Goal: Communication & Community: Participate in discussion

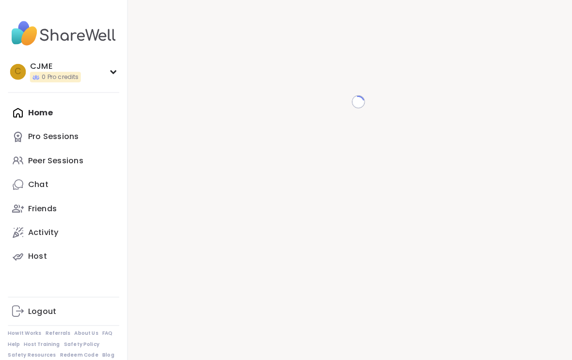
click at [54, 102] on div "Home Pro Sessions Peer Sessions Chat Friends Activity Host" at bounding box center [62, 179] width 108 height 163
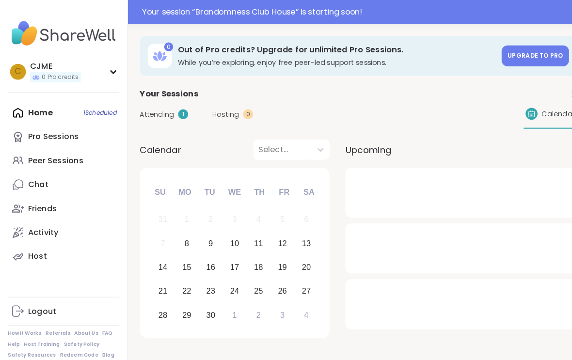
click at [79, 102] on div "Home 1 Scheduled Pro Sessions Peer Sessions Chat Friends Activity Host" at bounding box center [62, 179] width 108 height 163
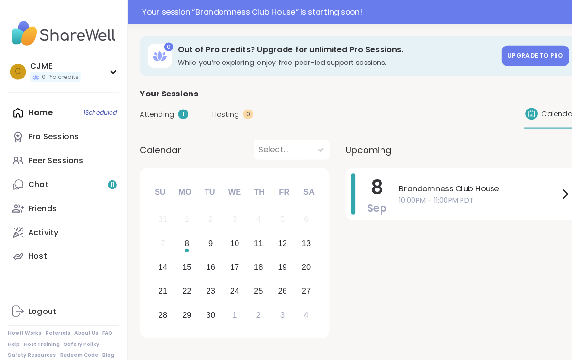
click at [90, 102] on div "Home 1 Scheduled Pro Sessions Peer Sessions Chat 11 Friends Activity Host" at bounding box center [62, 179] width 108 height 163
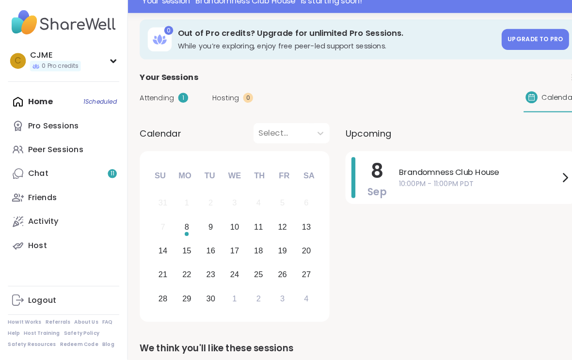
click at [85, 101] on div "Home 1 Scheduled Pro Sessions Peer Sessions Chat 11 Friends Activity Host" at bounding box center [62, 179] width 108 height 163
click at [86, 98] on div "Home 1 Scheduled Pro Sessions Peer Sessions Chat 11 Friends Activity Host" at bounding box center [62, 179] width 108 height 163
click at [95, 99] on div "Home 1 Scheduled Pro Sessions Peer Sessions Chat 11 Friends Activity Host" at bounding box center [62, 179] width 108 height 163
click at [32, 98] on div "Home 1 Scheduled Pro Sessions Peer Sessions Chat 11 Friends Activity Host" at bounding box center [62, 179] width 108 height 163
click at [478, 184] on span "10:00PM - 11:00PM PDT" at bounding box center [465, 189] width 156 height 10
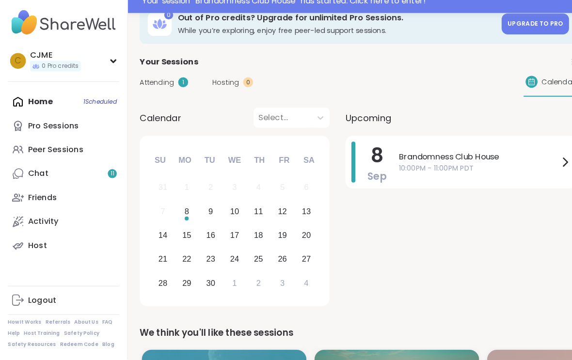
click at [376, 169] on div "[DATE] Brandomness Club House 10:00PM - 11:00PM PDT" at bounding box center [447, 167] width 225 height 51
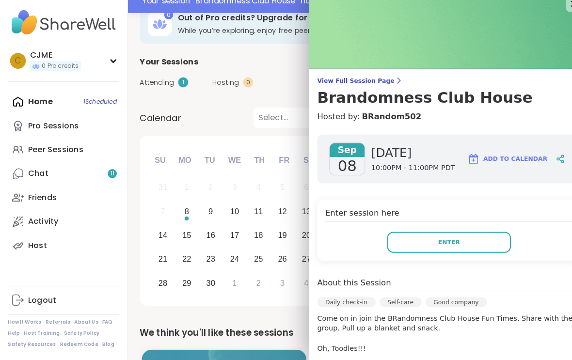
click at [395, 236] on button "Enter" at bounding box center [436, 246] width 120 height 20
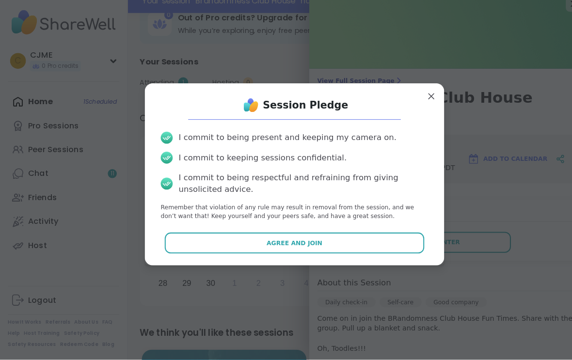
click at [251, 241] on button "Agree and Join" at bounding box center [286, 246] width 252 height 20
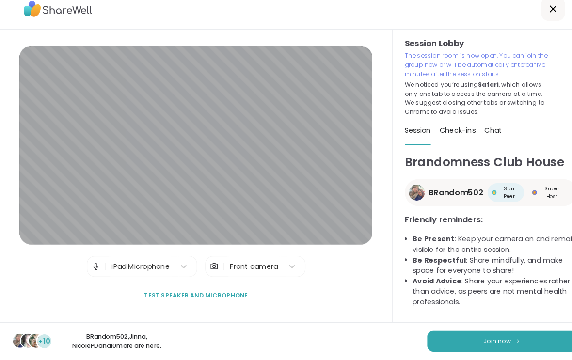
click at [441, 333] on button "Join now" at bounding box center [487, 342] width 145 height 20
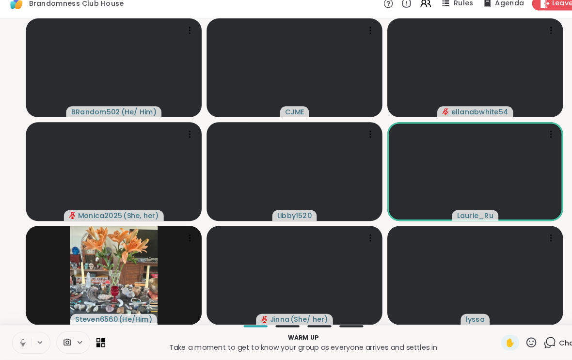
click at [15, 334] on button at bounding box center [21, 343] width 18 height 20
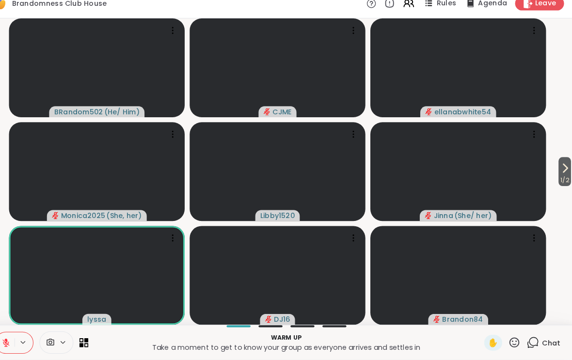
click at [564, 170] on icon at bounding box center [566, 174] width 4 height 8
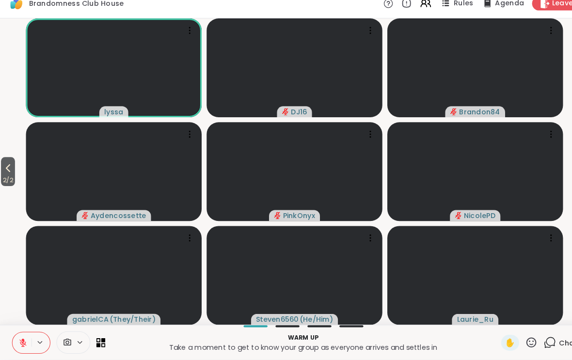
click at [6, 168] on icon at bounding box center [8, 174] width 12 height 12
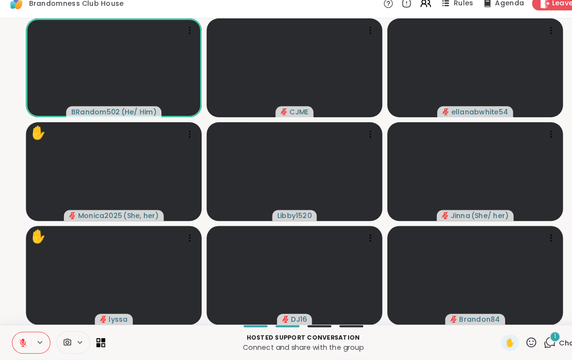
click at [496, 336] on div "✋" at bounding box center [495, 344] width 17 height 16
click at [493, 336] on div "✋" at bounding box center [495, 344] width 17 height 16
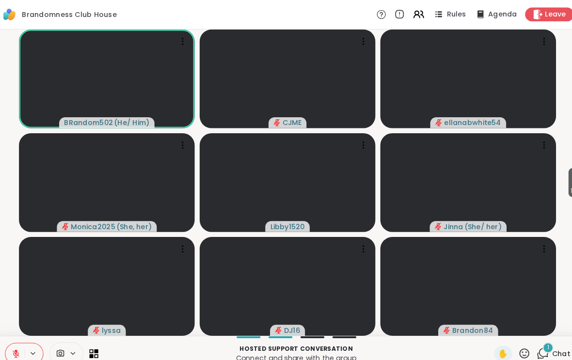
click at [490, 345] on span "✋" at bounding box center [495, 344] width 10 height 12
click at [490, 343] on span "✋" at bounding box center [495, 344] width 10 height 12
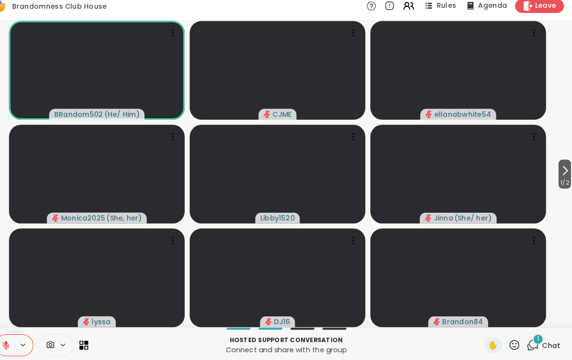
click at [564, 170] on icon at bounding box center [566, 174] width 4 height 8
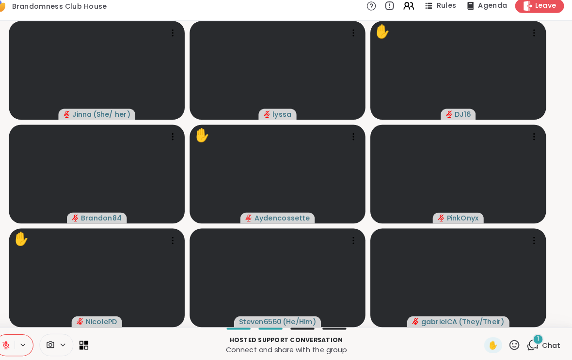
click at [490, 338] on span "✋" at bounding box center [495, 344] width 10 height 12
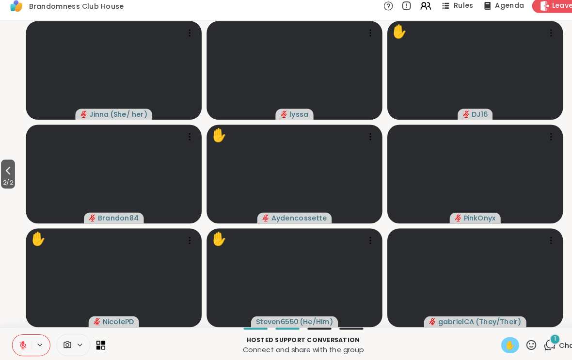
click at [6, 180] on span "2 / 2" at bounding box center [8, 186] width 14 height 12
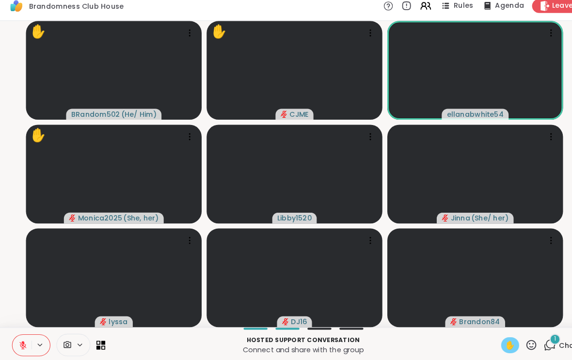
click at [500, 342] on div "✋" at bounding box center [495, 344] width 17 height 16
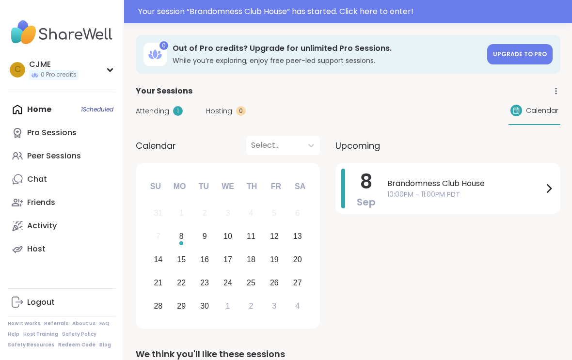
click at [451, 185] on span "Brandomness Club House" at bounding box center [465, 184] width 156 height 12
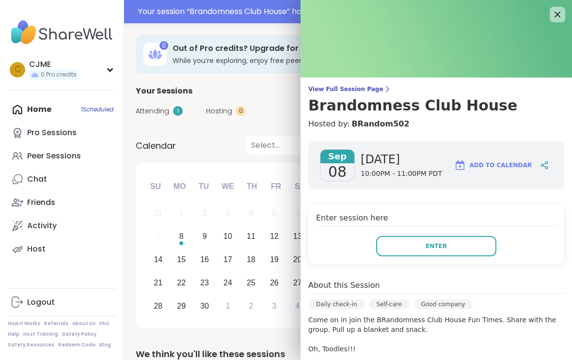
click at [411, 244] on button "Enter" at bounding box center [436, 246] width 120 height 20
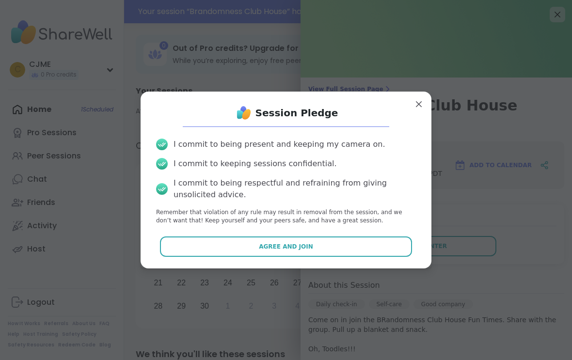
click at [360, 236] on button "Agree and Join" at bounding box center [286, 246] width 252 height 20
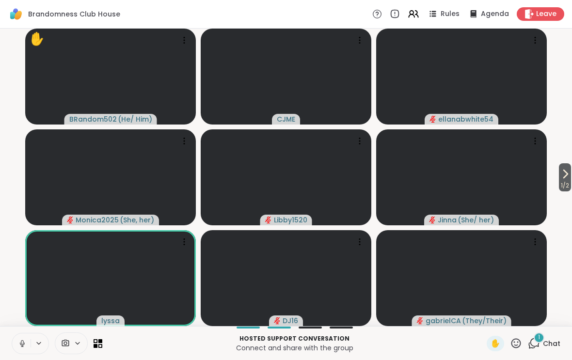
click at [412, 19] on icon at bounding box center [414, 14] width 12 height 12
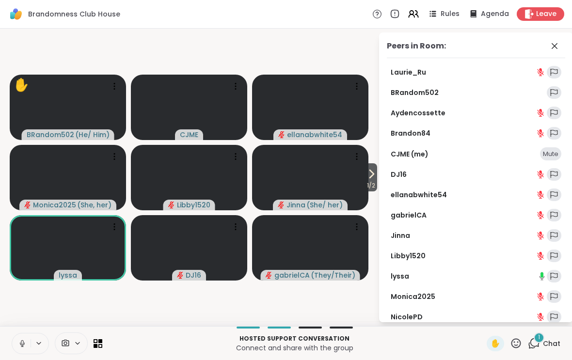
click at [19, 339] on icon at bounding box center [22, 343] width 9 height 9
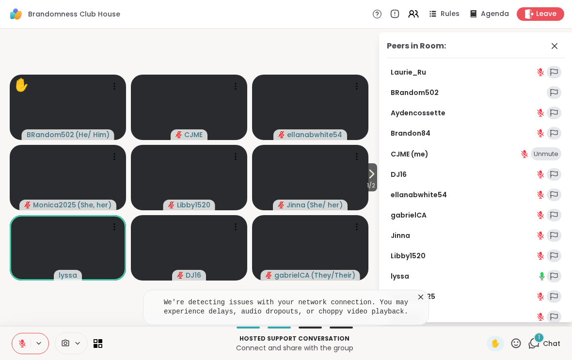
click at [403, 167] on div "Laurie_Ru BRandom502 Aydencossette Brandon84 CJME (me) Unmute DJ16 ellanabwhite…" at bounding box center [476, 215] width 178 height 299
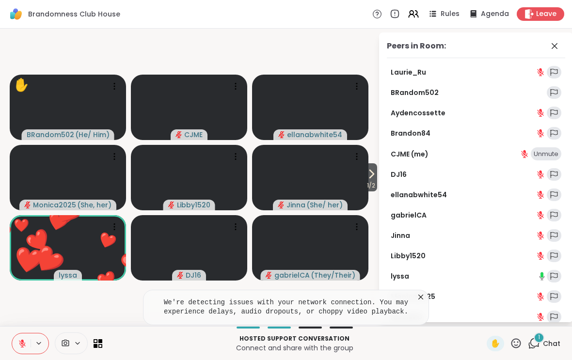
click at [402, 178] on link "DJ16" at bounding box center [399, 175] width 16 height 10
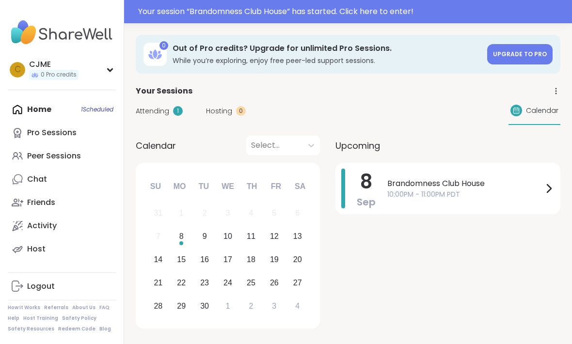
click at [398, 186] on span "Brandomness Club House" at bounding box center [465, 184] width 156 height 12
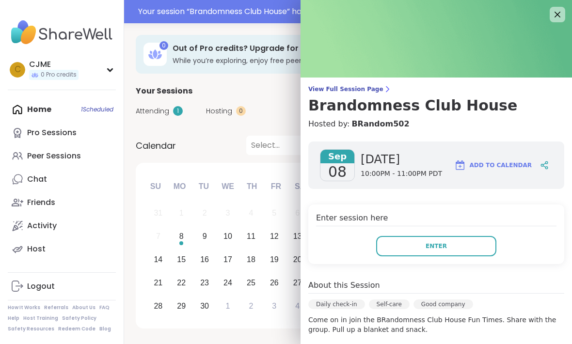
click at [409, 254] on button "Enter" at bounding box center [436, 246] width 120 height 20
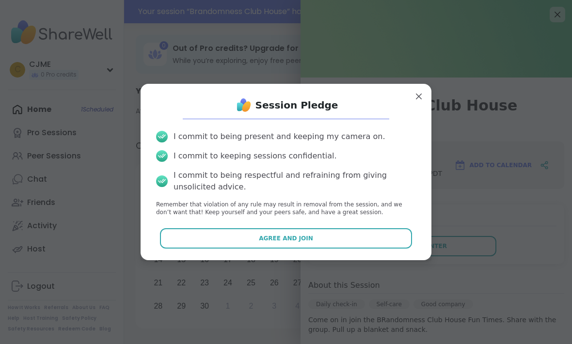
click at [340, 241] on button "Agree and Join" at bounding box center [286, 238] width 252 height 20
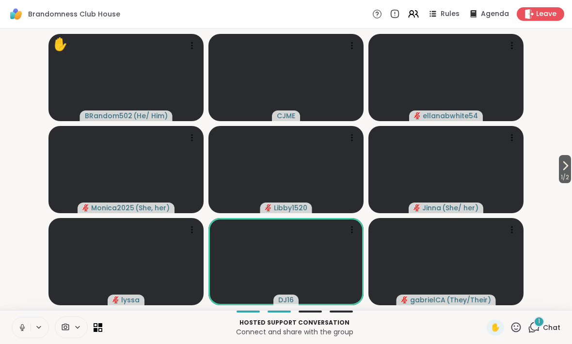
click at [18, 337] on button at bounding box center [21, 327] width 18 height 20
click at [23, 326] on icon at bounding box center [22, 327] width 9 height 9
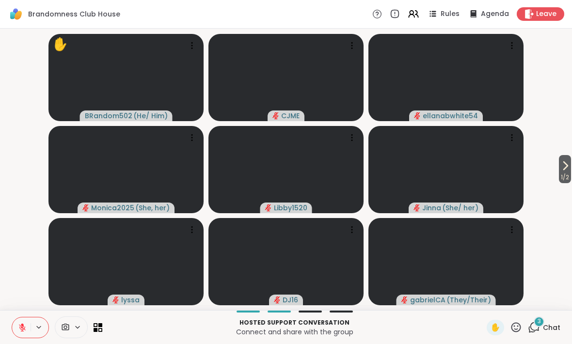
click at [561, 173] on span "1 / 2" at bounding box center [565, 178] width 12 height 12
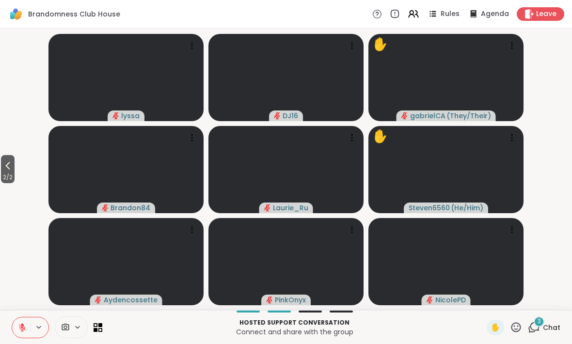
click at [9, 166] on icon at bounding box center [8, 166] width 12 height 12
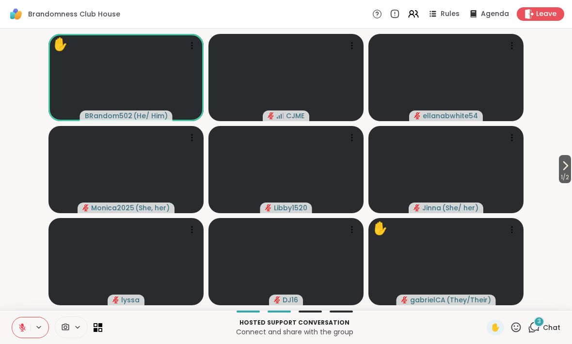
click at [19, 324] on icon at bounding box center [22, 327] width 9 height 9
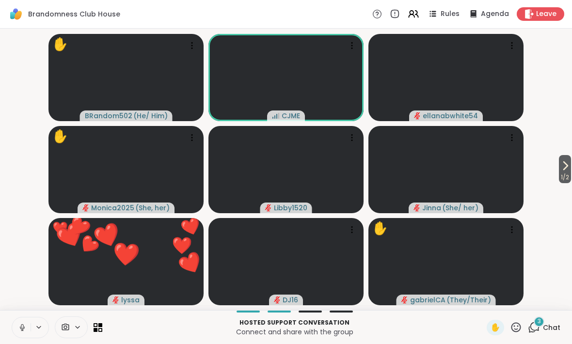
click at [20, 322] on button at bounding box center [21, 327] width 18 height 20
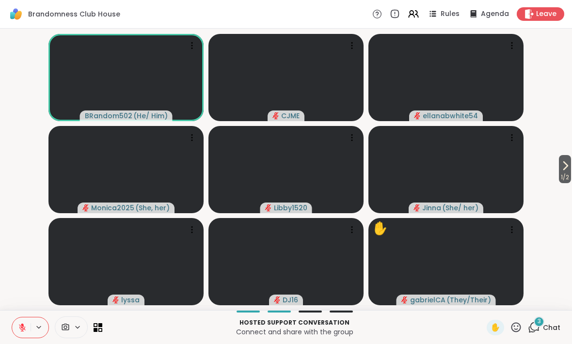
click at [567, 164] on icon at bounding box center [565, 166] width 12 height 12
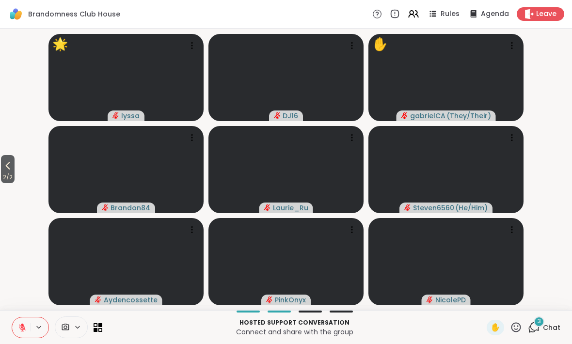
click at [513, 324] on icon at bounding box center [516, 327] width 12 height 12
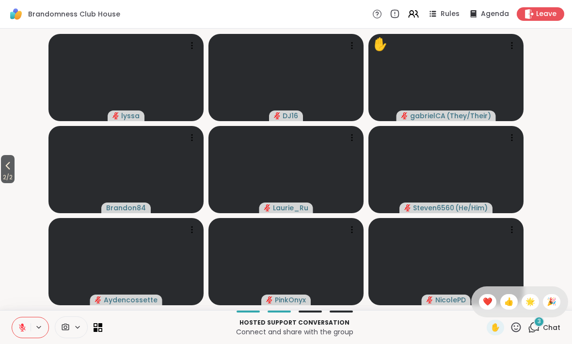
click at [530, 304] on span "🌟" at bounding box center [530, 302] width 10 height 12
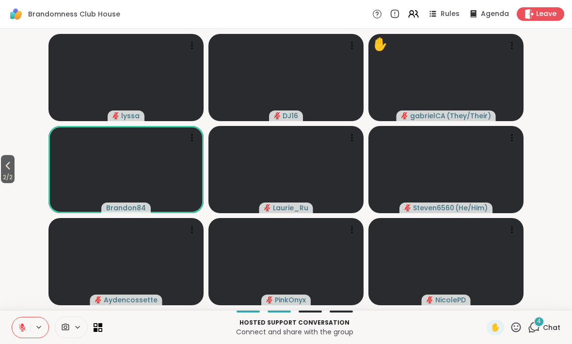
click at [6, 160] on icon at bounding box center [8, 166] width 12 height 12
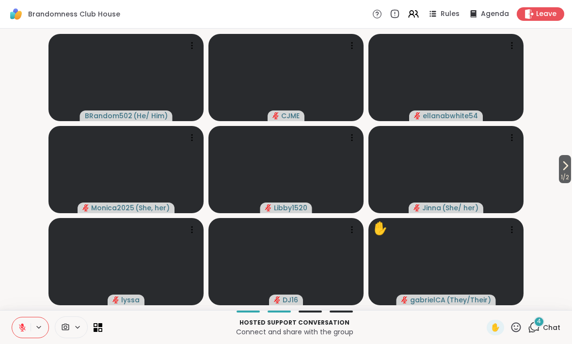
click at [563, 174] on span "1 / 2" at bounding box center [565, 178] width 12 height 12
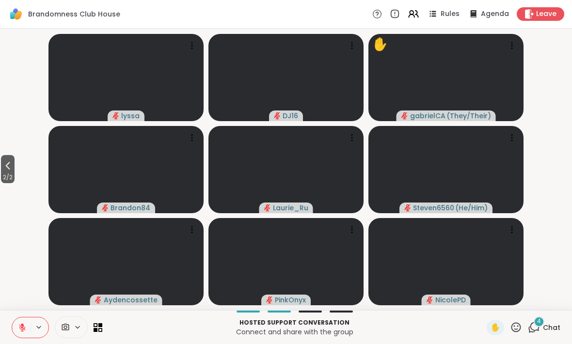
click at [2, 176] on span "2 / 2" at bounding box center [8, 178] width 14 height 12
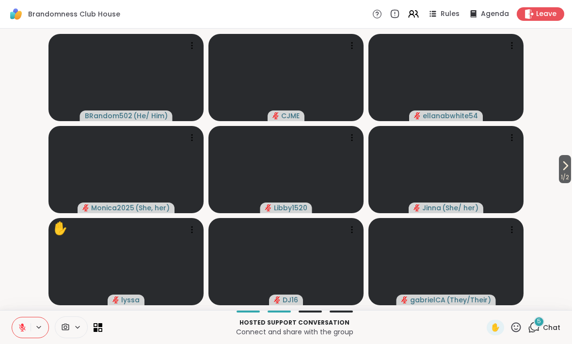
click at [565, 171] on icon at bounding box center [565, 166] width 12 height 12
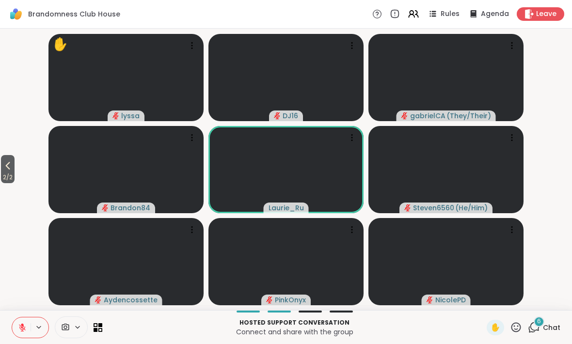
click at [13, 170] on icon at bounding box center [8, 166] width 12 height 12
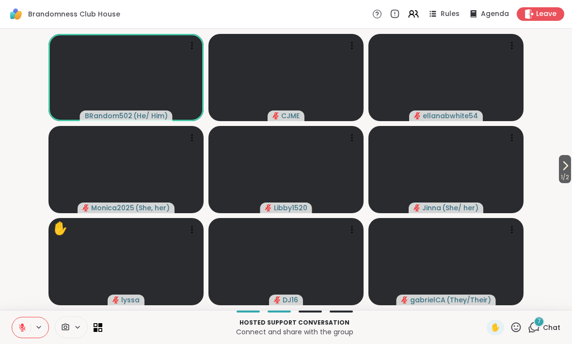
click at [517, 326] on icon at bounding box center [516, 327] width 12 height 12
click at [511, 301] on span "👍" at bounding box center [509, 302] width 10 height 12
click at [496, 331] on span "✋" at bounding box center [495, 328] width 10 height 12
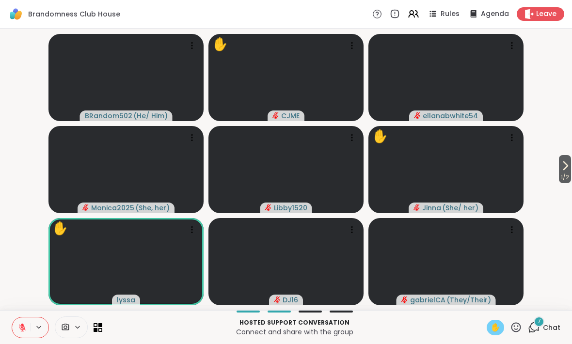
click at [518, 330] on icon at bounding box center [516, 327] width 10 height 10
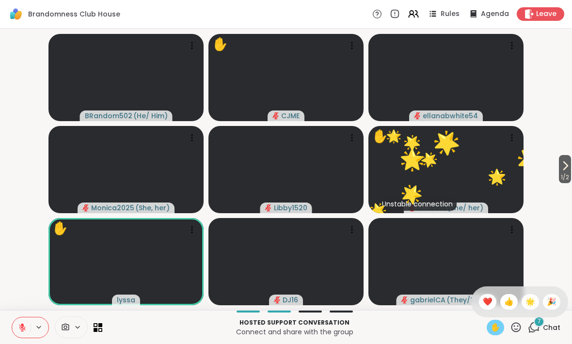
click at [532, 303] on span "🌟" at bounding box center [530, 302] width 10 height 12
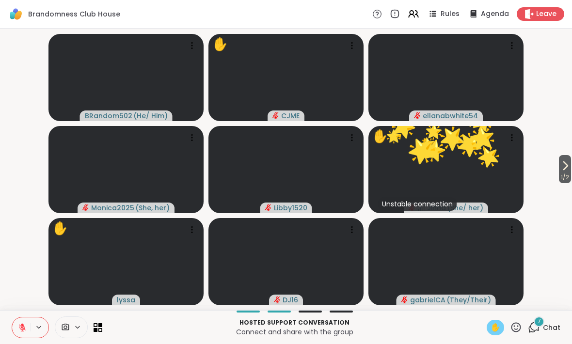
click at [20, 324] on icon at bounding box center [22, 327] width 9 height 9
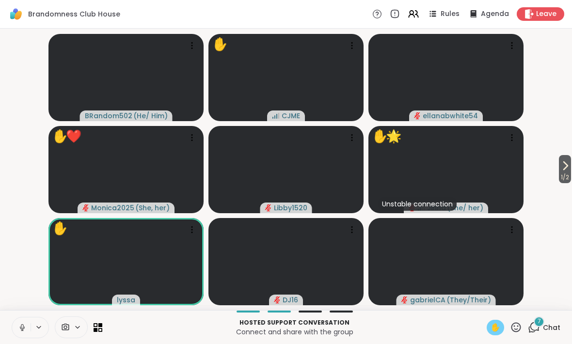
click at [24, 319] on button at bounding box center [21, 327] width 18 height 20
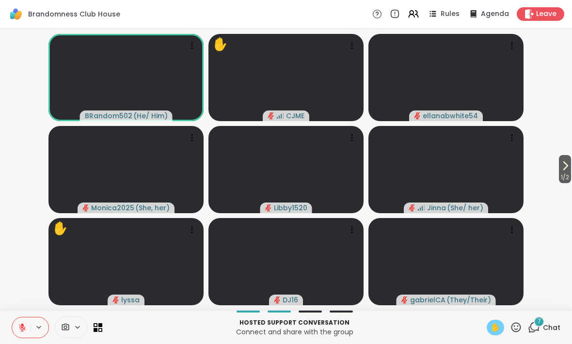
click at [564, 169] on icon at bounding box center [566, 166] width 4 height 8
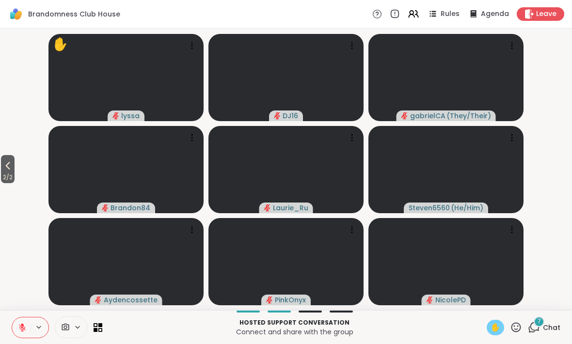
click at [10, 169] on icon at bounding box center [8, 166] width 4 height 8
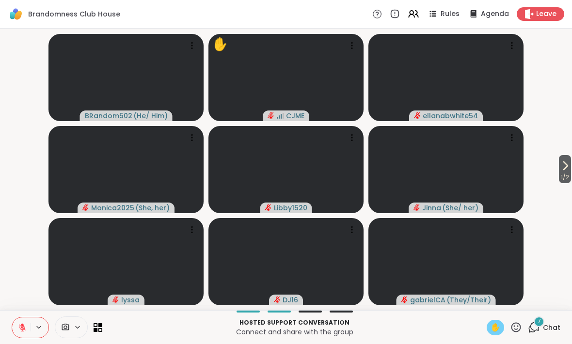
click at [17, 325] on button at bounding box center [21, 327] width 18 height 20
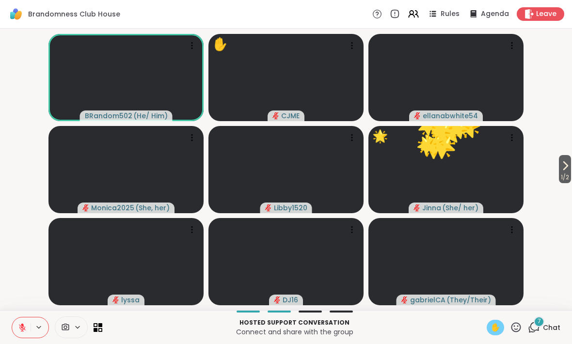
click at [18, 322] on button at bounding box center [21, 327] width 18 height 20
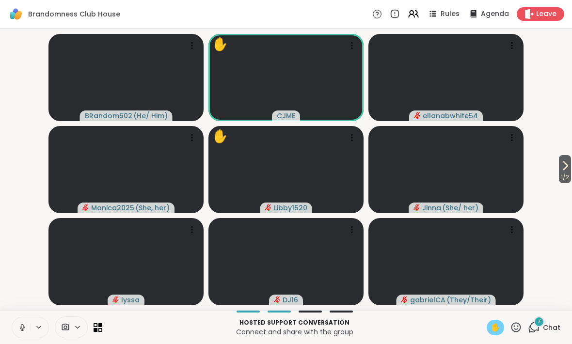
click at [24, 325] on icon at bounding box center [22, 327] width 9 height 9
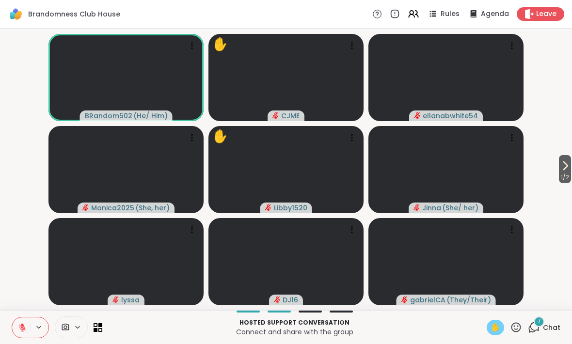
click at [22, 326] on icon at bounding box center [22, 327] width 9 height 9
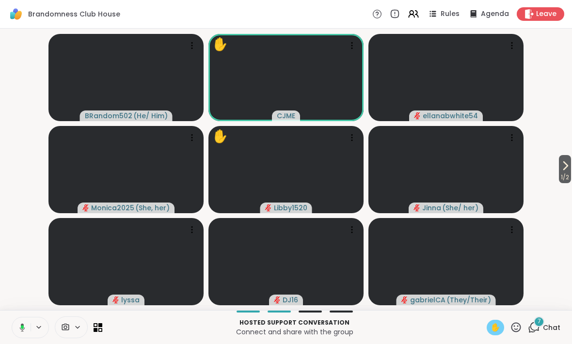
click at [21, 328] on icon at bounding box center [22, 327] width 3 height 4
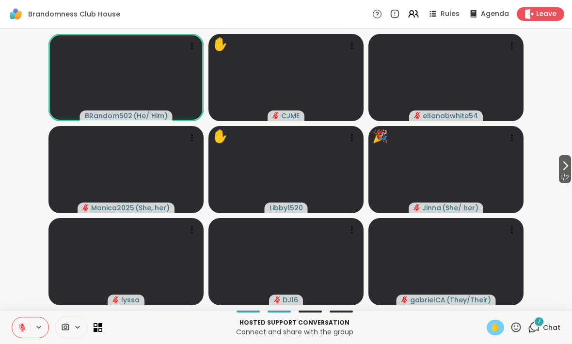
click at [521, 326] on icon at bounding box center [516, 327] width 10 height 10
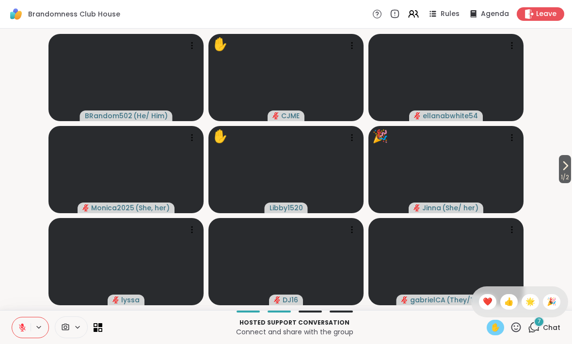
click at [552, 303] on span "🎉" at bounding box center [552, 302] width 10 height 12
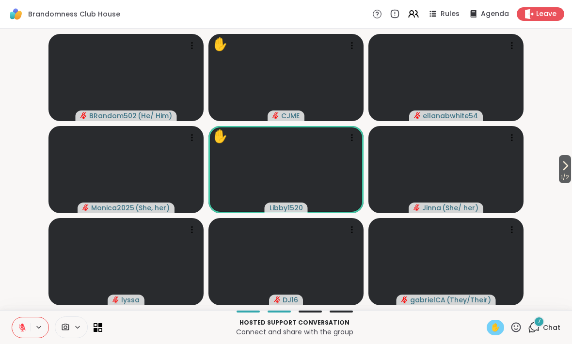
click at [493, 327] on span "✋" at bounding box center [495, 328] width 10 height 12
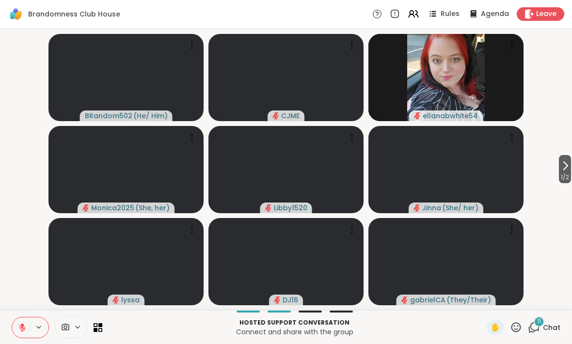
click at [570, 183] on span "1 / 2" at bounding box center [565, 178] width 12 height 12
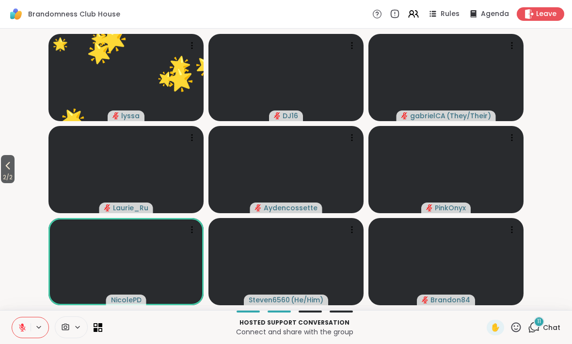
click at [15, 174] on span "2 / 2" at bounding box center [8, 178] width 14 height 12
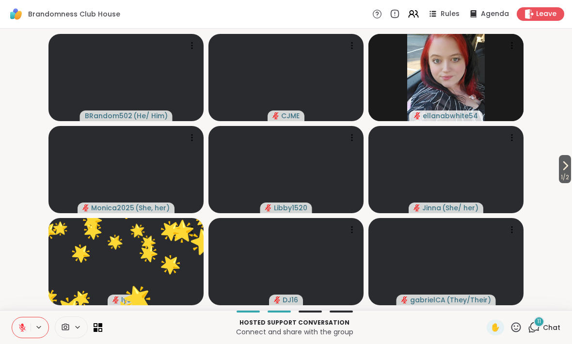
click at [567, 166] on icon at bounding box center [565, 166] width 12 height 12
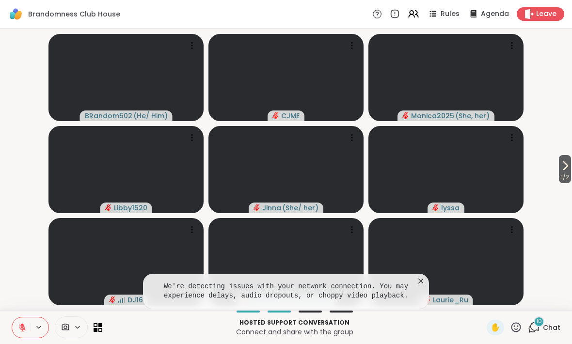
click at [571, 154] on div "1 / 2 BRandom502 ( He/ Him ) CJME Monica2025 ( She, her ) Libby1520 [PERSON_NAM…" at bounding box center [286, 170] width 572 height 282
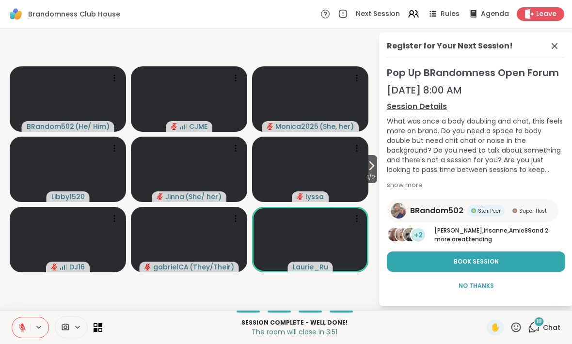
click at [365, 168] on button "1 / 2" at bounding box center [371, 169] width 12 height 28
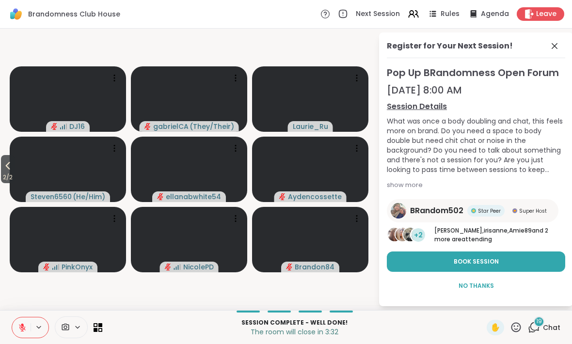
click at [14, 159] on button "2 / 2" at bounding box center [8, 169] width 14 height 28
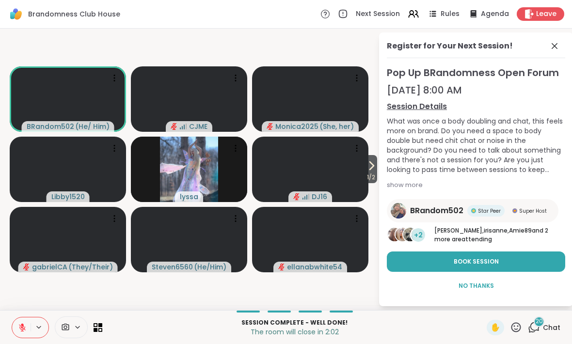
click at [544, 10] on span "Leave" at bounding box center [546, 14] width 20 height 10
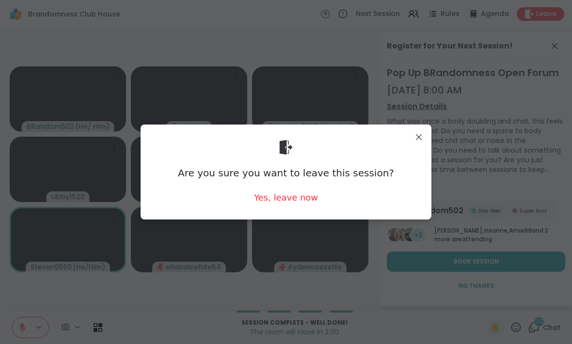
click at [291, 189] on div "Are you sure you want to leave this session? Yes, leave now" at bounding box center [285, 171] width 275 height 79
click at [292, 196] on div "Yes, leave now" at bounding box center [286, 197] width 64 height 12
